Goal: Task Accomplishment & Management: Manage account settings

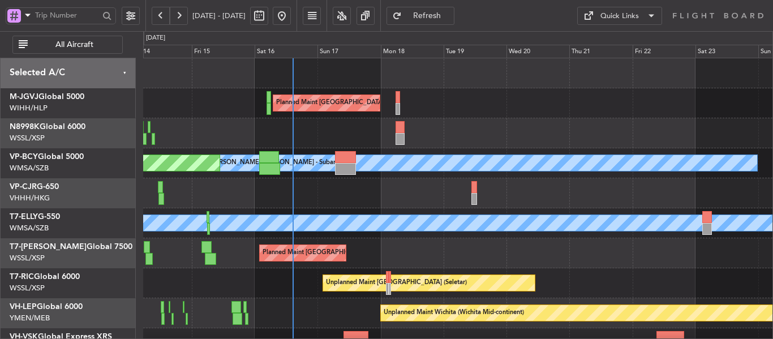
click at [357, 185] on div "Planned Maint [GEOGRAPHIC_DATA] (Seletar) [PERSON_NAME] (Sultan [PERSON_NAME] […" at bounding box center [457, 238] width 629 height 360
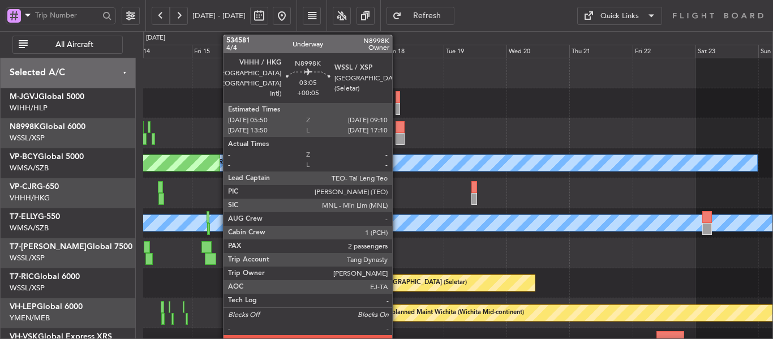
click at [397, 129] on div at bounding box center [399, 127] width 9 height 12
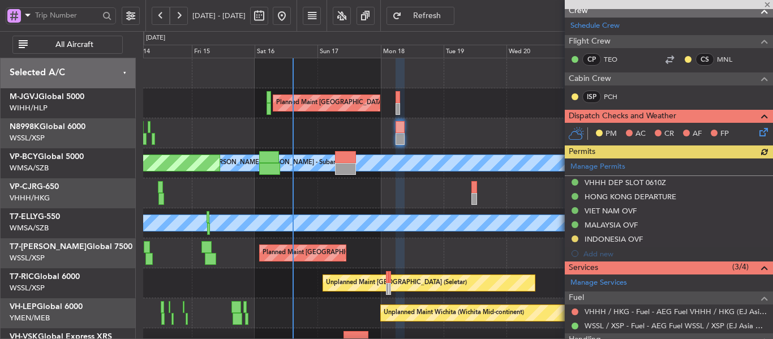
scroll to position [170, 0]
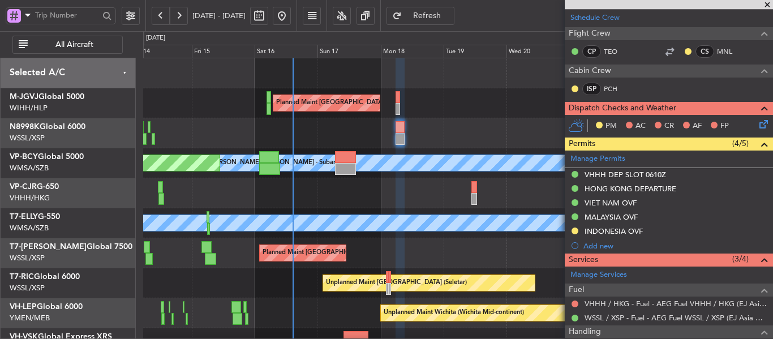
click at [593, 158] on link "Manage Permits" at bounding box center [597, 158] width 55 height 11
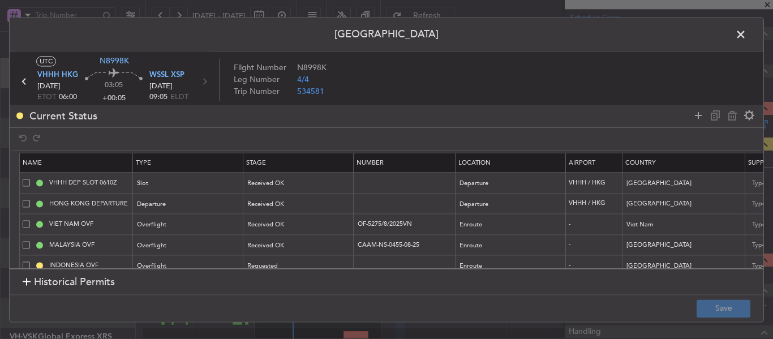
scroll to position [19, 0]
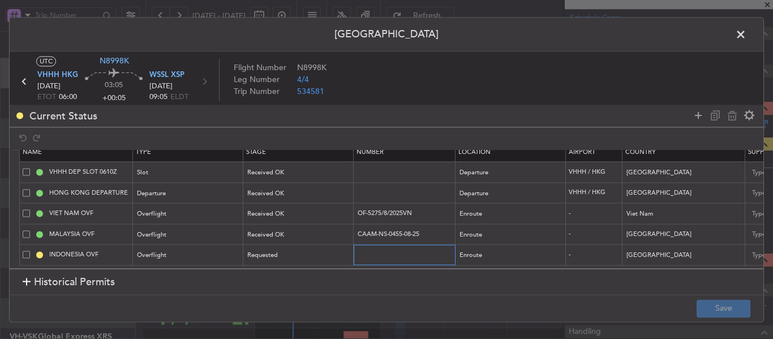
click at [376, 250] on input "text" at bounding box center [405, 255] width 98 height 10
paste input "SH11779"
type input "SH11779"
click at [339, 247] on div "Requested" at bounding box center [295, 255] width 94 height 17
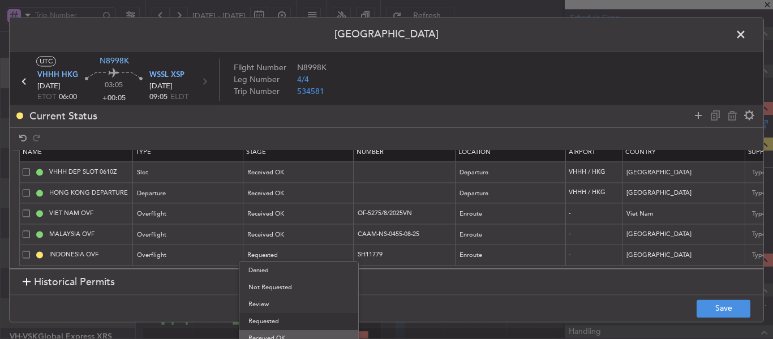
click at [308, 333] on span "Received OK" at bounding box center [298, 338] width 101 height 17
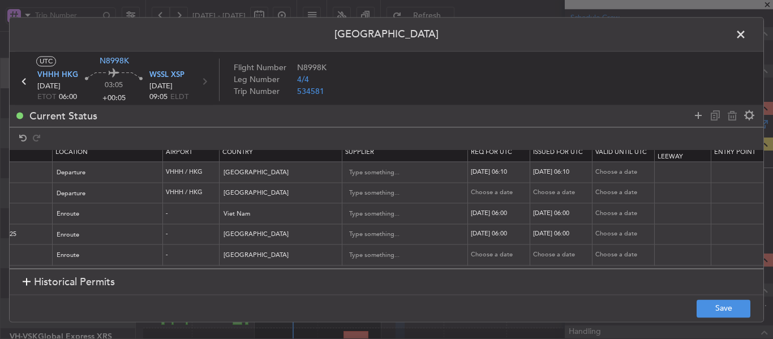
scroll to position [0, 406]
click at [472, 250] on div "Choose a date" at bounding box center [496, 255] width 59 height 10
select select "8"
select select "2025"
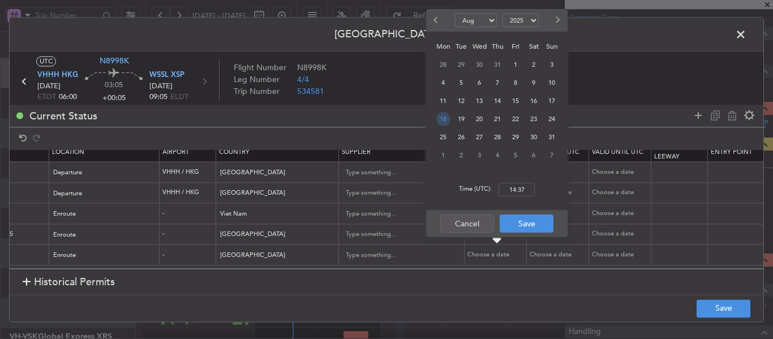
click at [447, 119] on span "18" at bounding box center [443, 119] width 14 height 14
type input "06:00"
click at [529, 218] on button "Save" at bounding box center [526, 223] width 54 height 18
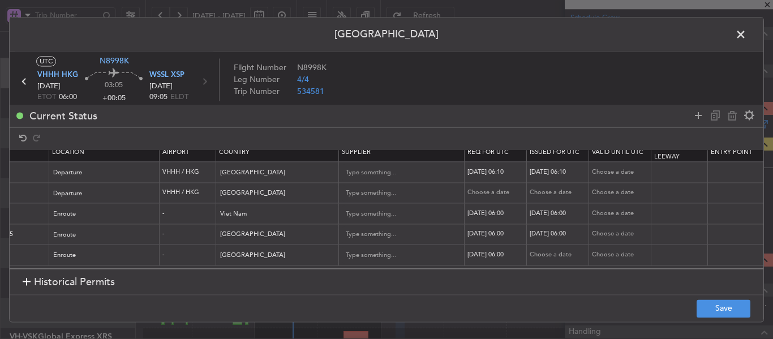
click at [541, 250] on div "Choose a date" at bounding box center [558, 255] width 59 height 10
select select "8"
select select "2025"
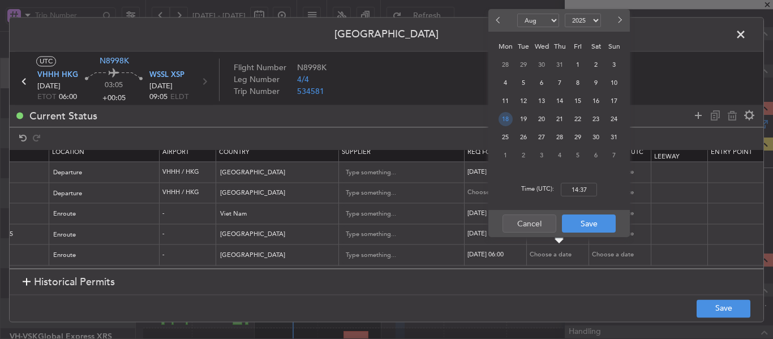
click at [508, 121] on span "18" at bounding box center [505, 119] width 14 height 14
click at [575, 188] on input "00:00" at bounding box center [579, 190] width 36 height 14
type input "06:00"
click at [581, 226] on button "Save" at bounding box center [589, 223] width 54 height 18
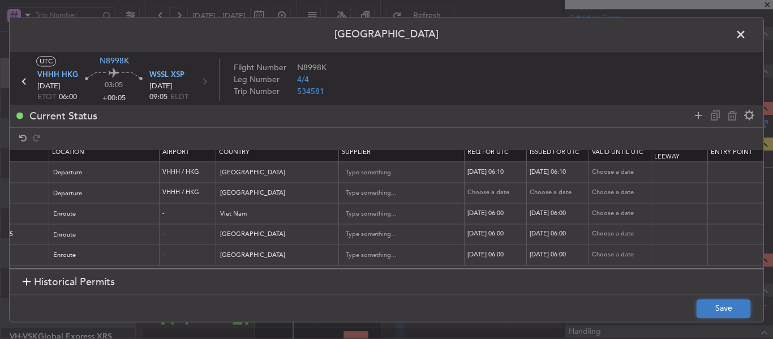
click at [714, 307] on button "Save" at bounding box center [723, 308] width 54 height 18
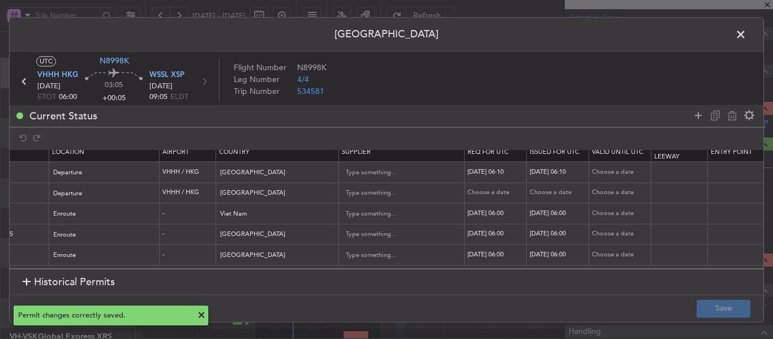
click at [746, 36] on span at bounding box center [746, 37] width 0 height 23
